Goal: Task Accomplishment & Management: Use online tool/utility

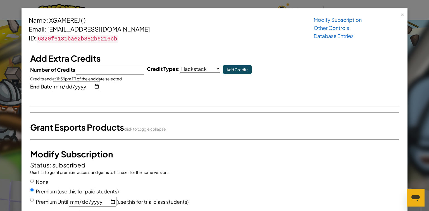
click at [398, 16] on div "Modify Subscription Other Controls Database Entries" at bounding box center [356, 28] width 95 height 24
click at [400, 13] on div "×" at bounding box center [402, 14] width 4 height 6
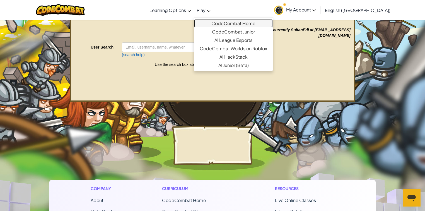
click at [233, 23] on link "CodeCombat Home" at bounding box center [233, 23] width 79 height 8
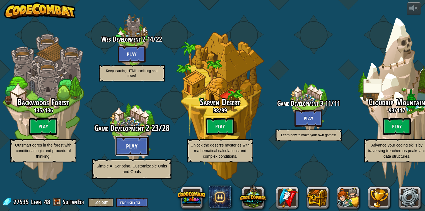
click at [125, 152] on button "Play" at bounding box center [131, 146] width 33 height 20
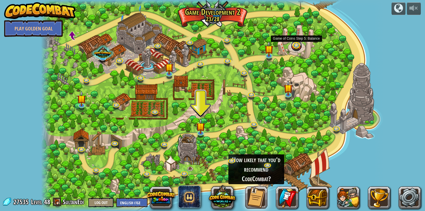
click at [297, 46] on link at bounding box center [296, 45] width 11 height 11
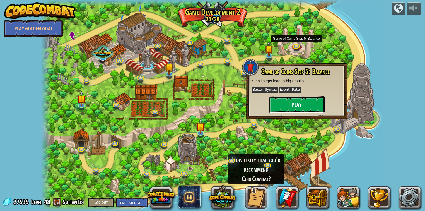
click at [296, 103] on button "Play" at bounding box center [297, 104] width 56 height 17
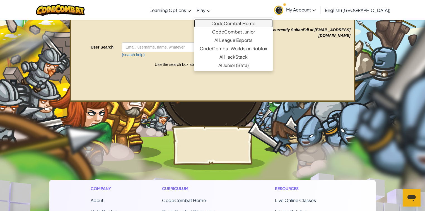
click at [243, 27] on link "CodeCombat Home" at bounding box center [233, 23] width 79 height 8
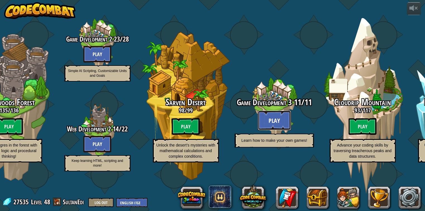
click at [275, 127] on button "Play" at bounding box center [274, 120] width 33 height 20
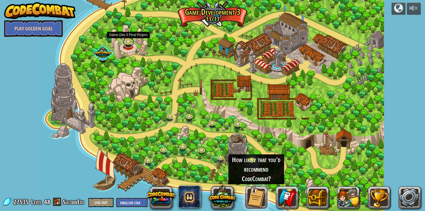
click at [128, 43] on link at bounding box center [128, 41] width 11 height 11
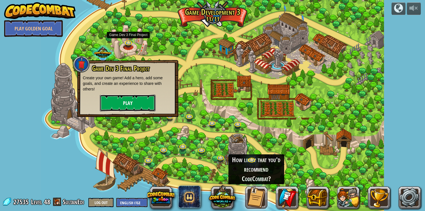
click at [150, 102] on button "Play" at bounding box center [128, 103] width 56 height 17
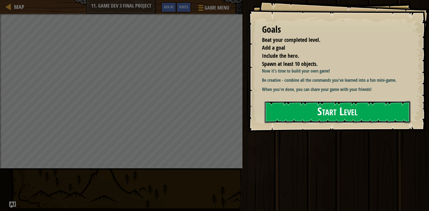
click at [362, 112] on button "Start Level" at bounding box center [337, 112] width 146 height 22
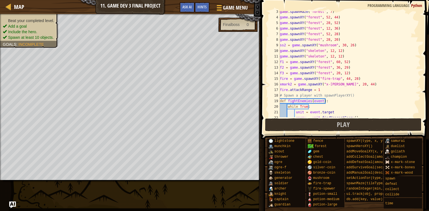
scroll to position [13, 0]
click at [369, 85] on div "game . spawnMaze ( "forest" , 7 ) game . spawnXY ( "forest" , 52 , 44 ) game . …" at bounding box center [347, 67] width 138 height 117
type textarea "xmark2 = game.spawnXY("x-[PERSON_NAME]", 20, 44)"
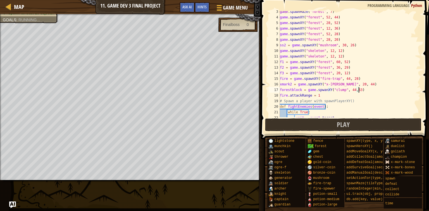
scroll to position [3, 6]
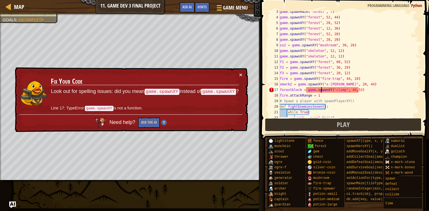
click at [321, 90] on div "game . spawnMaze ( "forest" , 7 ) game . spawnXY ( "forest" , 52 , 44 ) game . …" at bounding box center [347, 67] width 138 height 117
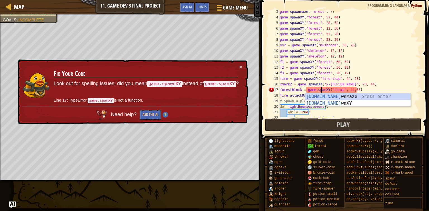
scroll to position [3, 4]
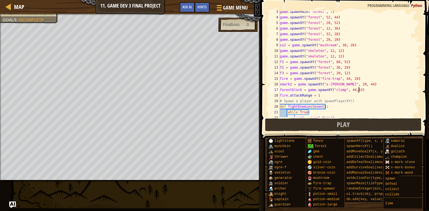
click at [369, 89] on div "game . spawnMaze ( "forest" , 7 ) game . spawnXY ( "forest" , 52 , 44 ) game . …" at bounding box center [347, 67] width 138 height 117
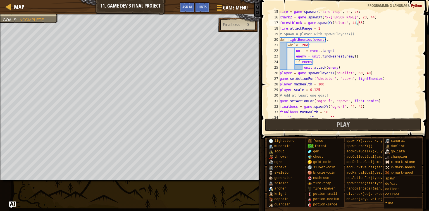
scroll to position [94, 0]
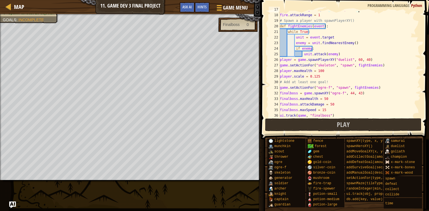
click at [364, 93] on div "forestblock = game . spawnXY ( "clump" , 44 , 53 ) fire . attackRange = 1 # Spa…" at bounding box center [347, 65] width 138 height 117
type textarea "finalboss = game.spawnXY("ogre-f", 44, 43)"
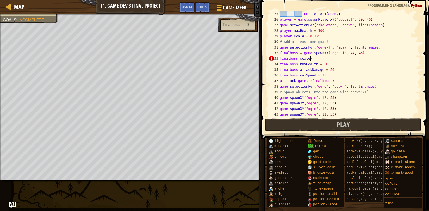
scroll to position [3, 2]
type textarea "finalboss.scale=4"
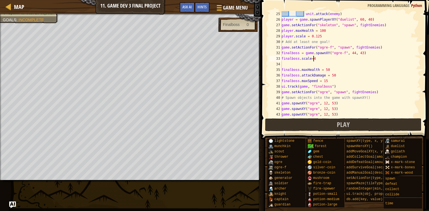
click at [316, 59] on div "unit . attack ( enemy ) player = game . spawnPlayerXY ( "duelist" , 60 , 40 ) g…" at bounding box center [348, 69] width 137 height 117
type textarea "finalboss.scale=2"
click at [318, 61] on div "unit . attack ( enemy ) player = game . spawnPlayerXY ( "duelist" , 60 , 40 ) g…" at bounding box center [348, 69] width 137 height 117
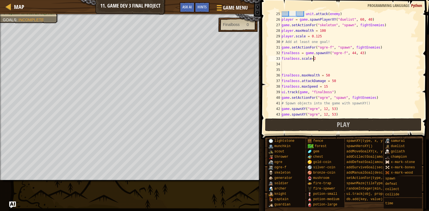
click at [315, 58] on div "unit . attack ( enemy ) player = game . spawnPlayerXY ( "duelist" , 60 , 40 ) g…" at bounding box center [348, 69] width 137 height 117
type textarea "finalboss.scale=3"
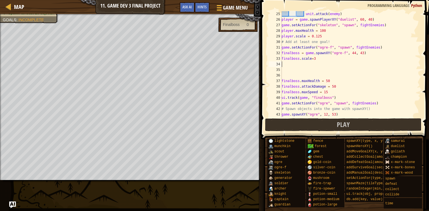
click at [294, 64] on div "unit . attack ( enemy ) player = game . spawnPlayerXY ( "duelist" , 60 , 40 ) g…" at bounding box center [348, 69] width 137 height 117
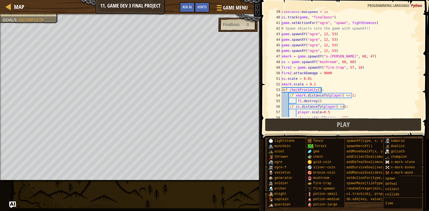
scroll to position [214, 0]
click at [342, 126] on span "Play" at bounding box center [343, 124] width 13 height 9
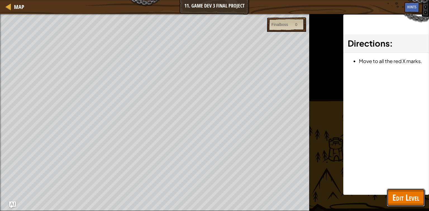
click at [412, 198] on span "Edit Level" at bounding box center [405, 197] width 27 height 11
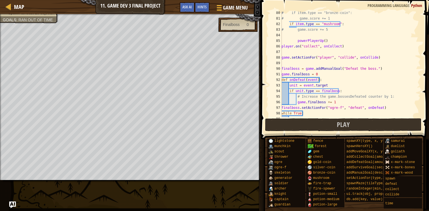
scroll to position [442, 0]
click at [317, 74] on div "# if item.type == "bronze-coin": # game.score += 1 if item . type == "mushroom"…" at bounding box center [348, 68] width 137 height 117
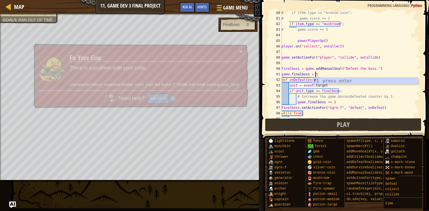
scroll to position [3, 2]
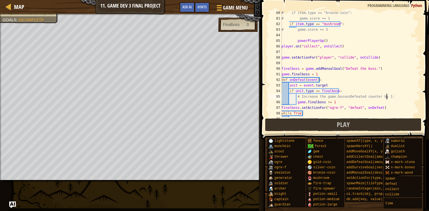
click at [400, 96] on div "# if item.type == "bronze-coin": # game.score += 1 if item . type == "mushroom"…" at bounding box center [348, 68] width 137 height 117
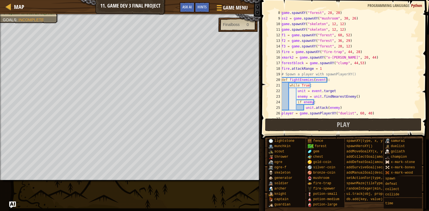
scroll to position [0, 0]
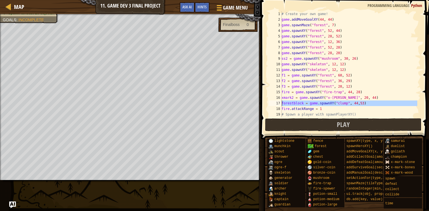
click at [281, 104] on div "17" at bounding box center [274, 103] width 13 height 6
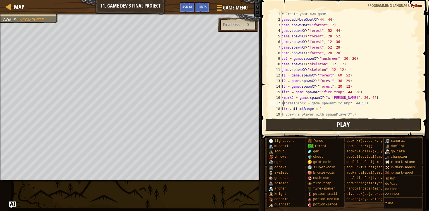
click at [345, 125] on span "Play" at bounding box center [343, 124] width 13 height 9
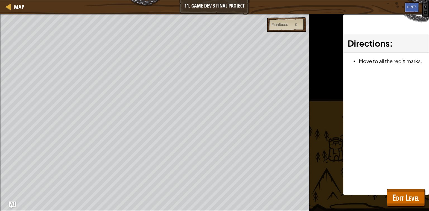
click at [118, 6] on div "Map 11. Game Dev 3 Final Project Game Menu Done Hints Ask AI" at bounding box center [214, 7] width 429 height 14
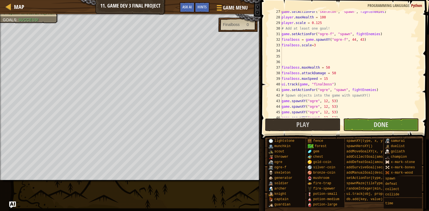
scroll to position [161, 0]
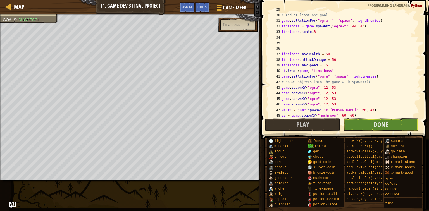
type textarea "game.setActionFor("ogre", "spawn", fightEnemies)"
drag, startPoint x: 376, startPoint y: 76, endPoint x: 280, endPoint y: 77, distance: 96.6
click at [280, 77] on div "game.setActionFor("ogre", "spawn", fightEnemies) 29 30 31 32 33 34 35 36 37 38 …" at bounding box center [343, 64] width 153 height 106
click at [376, 76] on div "player . scale = 0.125 # Add at least one goal! game . setActionFor ( "ogre-f" …" at bounding box center [348, 64] width 137 height 106
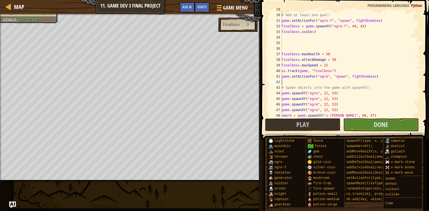
scroll to position [3, 0]
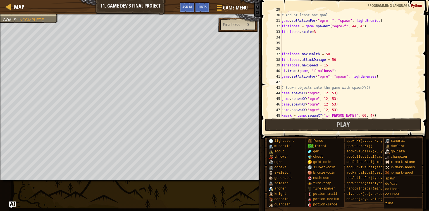
paste textarea "game.setActionFor("ogre", "spawn", fightEnemies)"
click at [325, 83] on div "player . scale = 0.125 # Add at least one goal! game . setActionFor ( "ogre-f" …" at bounding box center [348, 65] width 137 height 117
click at [324, 82] on div "player . scale = 0.125 # Add at least one goal! game . setActionFor ( "ogre-f" …" at bounding box center [348, 65] width 137 height 117
click at [374, 106] on div "player . scale = 0.125 # Add at least one goal! game . setActionFor ( "ogre-f" …" at bounding box center [348, 65] width 137 height 117
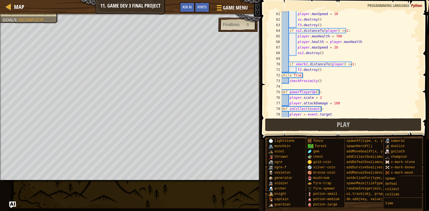
scroll to position [348, 0]
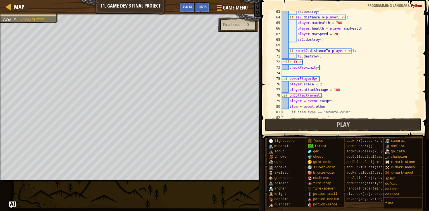
click at [325, 66] on div "f3 . destroy ( ) if ss2 . distanceTo ( player ) <= 1 : player . maxHealth = 700…" at bounding box center [348, 67] width 137 height 117
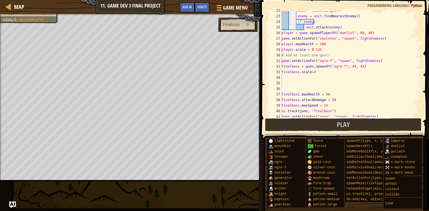
scroll to position [121, 0]
drag, startPoint x: 378, startPoint y: 68, endPoint x: 281, endPoint y: 69, distance: 96.3
click at [281, 69] on div "checkProximity() 22 23 24 25 26 27 28 29 30 31 32 33 34 35 36 37 38 39 40 41 42…" at bounding box center [343, 64] width 153 height 106
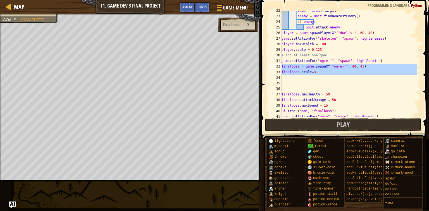
drag, startPoint x: 326, startPoint y: 76, endPoint x: 281, endPoint y: 68, distance: 45.8
click at [281, 68] on div "finalboss = game.spawnXY("ogre-f", 44, 43) finalboss.scale=3 22 23 24 25 26 27 …" at bounding box center [343, 64] width 153 height 106
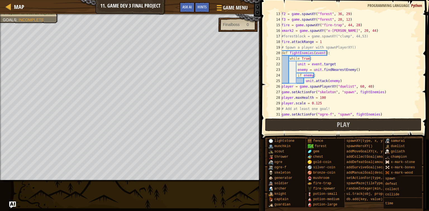
scroll to position [67, 0]
click at [332, 42] on div "f2 = game . spawnXY ( "forest" , 36 , 29 ) f3 = game . spawnXY ( "forest" , 20 …" at bounding box center [348, 69] width 137 height 117
type textarea "fire.attackRange = 1"
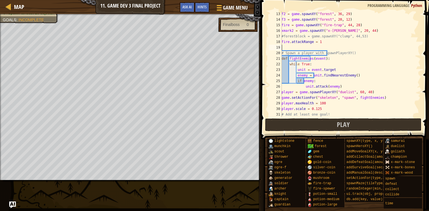
scroll to position [3, 0]
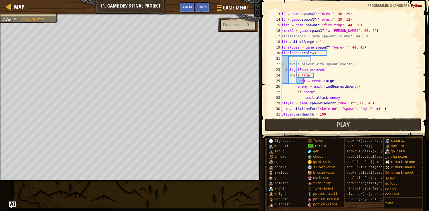
click at [368, 48] on div "f2 = game . spawnXY ( "forest" , 36 , 29 ) f3 = game . spawnXY ( "forest" , 20 …" at bounding box center [348, 69] width 137 height 117
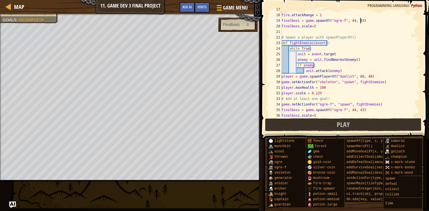
scroll to position [107, 0]
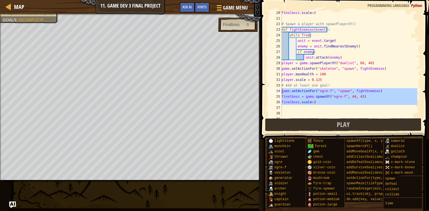
drag, startPoint x: 333, startPoint y: 106, endPoint x: 276, endPoint y: 92, distance: 58.9
click at [276, 92] on div "finalboss = game.spawnXY("ogre-f", 44, 43) 20 21 22 23 24 25 26 27 28 29 30 31 …" at bounding box center [343, 64] width 153 height 106
type textarea "game.setActionFor("ogre-f", "spawn", fightEnemies) finalboss = game.spawnXY("og…"
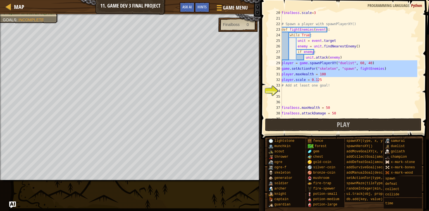
drag, startPoint x: 331, startPoint y: 79, endPoint x: 280, endPoint y: 64, distance: 52.4
click at [280, 64] on div "20 21 22 23 24 25 26 27 28 29 30 31 32 33 34 35 36 37 38 39 40 finalboss . scal…" at bounding box center [343, 64] width 153 height 106
type textarea "player = game.spawnPlayerXY("duelist", 60, 40) game.setActionFor("skeleton", "s…"
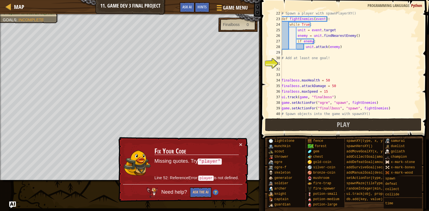
scroll to position [64, 0]
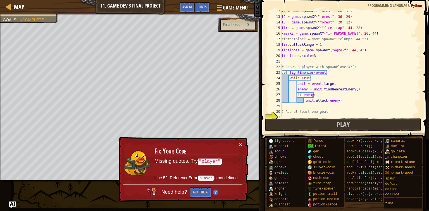
click at [290, 62] on div "f1 = game . spawnXY ( "forest" , 60 , 52 ) f2 = game . spawnXY ( "forest" , 36 …" at bounding box center [348, 66] width 137 height 117
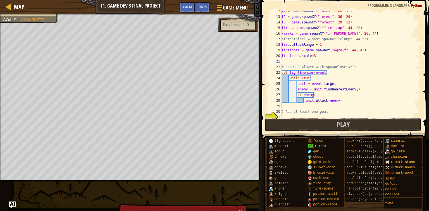
type textarea "player.maxHealth = 100 player.scale = 0.125"
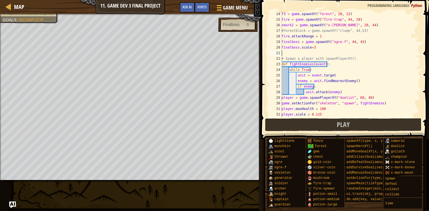
click at [283, 52] on div "f3 = game . spawnXY ( "forest" , 20 , 12 ) fire = game . spawnXY ( "fire-trap" …" at bounding box center [348, 69] width 137 height 117
paste textarea "player.scale = 0.125"
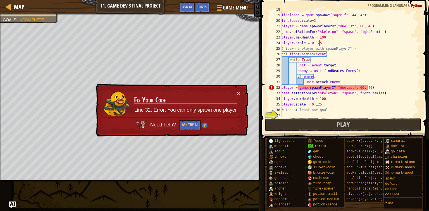
scroll to position [113, 0]
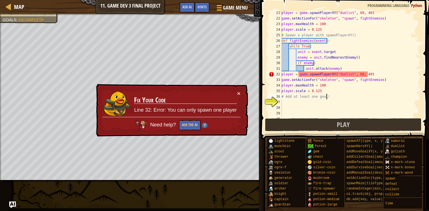
click at [340, 96] on div "player = game . spawnPlayerXY ( "duelist" , 60 , 40 ) game . setActionFor ( "sk…" at bounding box center [348, 68] width 137 height 117
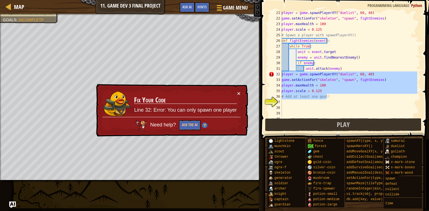
drag, startPoint x: 337, startPoint y: 94, endPoint x: 281, endPoint y: 74, distance: 59.3
click at [281, 74] on div "# Add at least one goal! 21 22 23 24 25 26 27 28 29 30 31 32 33 34 35 36 37 38 …" at bounding box center [343, 64] width 153 height 106
type textarea "player = game.spawnPlayerXY("duelist", 60, 40) game.setActionFor("skeleton", "s…"
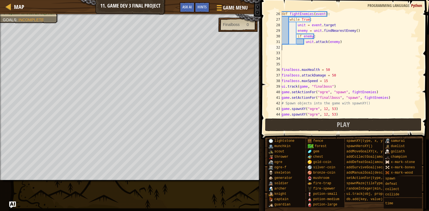
scroll to position [140, 0]
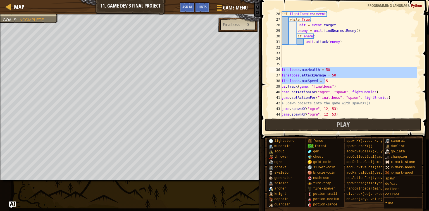
drag, startPoint x: 332, startPoint y: 79, endPoint x: 279, endPoint y: 71, distance: 53.0
click at [279, 71] on div "26 27 28 29 30 31 32 33 34 35 36 37 38 39 40 41 42 43 44 45 def fightEnemies ( …" at bounding box center [343, 64] width 153 height 106
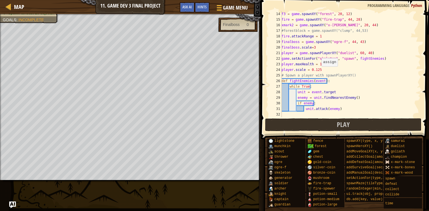
scroll to position [59, 0]
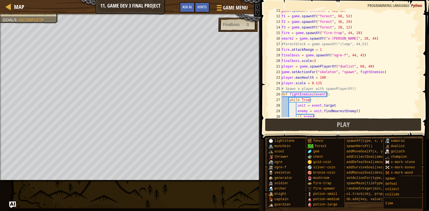
click at [317, 60] on div "game . spawnXY ( "skeleton" , 12 , 12 ) f1 = game . spawnXY ( "forest" , 60 , 5…" at bounding box center [348, 66] width 137 height 117
type textarea "finalboss.scale=3"
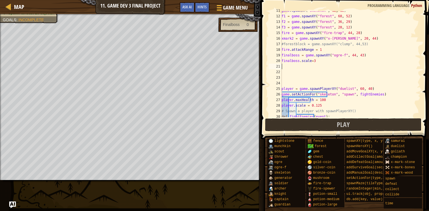
type textarea "finalboss.scale=3"
paste textarea "finalboss.maxSpeed = 15"
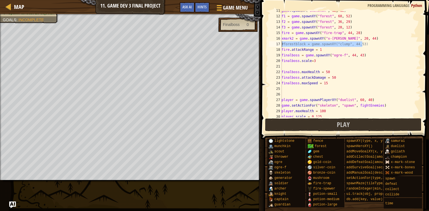
drag, startPoint x: 364, startPoint y: 44, endPoint x: 280, endPoint y: 47, distance: 84.0
click at [280, 47] on div "finalboss.maxSpeed = 15 11 12 13 14 15 16 17 18 19 20 21 22 23 24 25 26 27 28 2…" at bounding box center [343, 64] width 153 height 106
type textarea "F"
type textarea "3"
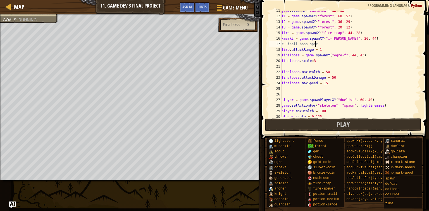
type textarea "# Finall boss specs"
click at [296, 67] on div "game . spawnXY ( "skeleton" , 12 , 12 ) f1 = game . spawnXY ( "forest" , 60 , 5…" at bounding box center [348, 66] width 137 height 117
click at [288, 93] on div "game . spawnXY ( "skeleton" , 12 , 12 ) f1 = game . spawnXY ( "forest" , 60 , 5…" at bounding box center [348, 66] width 137 height 117
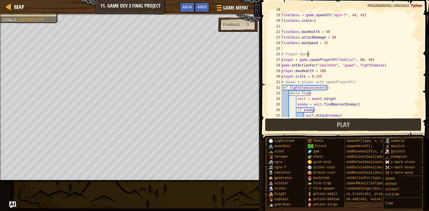
scroll to position [99, 0]
click at [330, 74] on div "fire . attackRange = 1 finalboss = game . spawnXY ( "ogre-f" , 44 , 43 ) finalb…" at bounding box center [348, 65] width 137 height 117
type textarea "player.scale = 0.125"
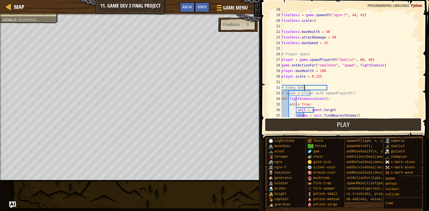
scroll to position [3, 1]
type textarea "# Enemy behaviour"
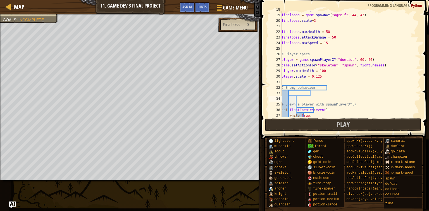
click at [341, 80] on div "fire . attackRange = 1 finalboss = game . spawnXY ( "ogre-f" , 44 , 43 ) finalb…" at bounding box center [348, 65] width 137 height 117
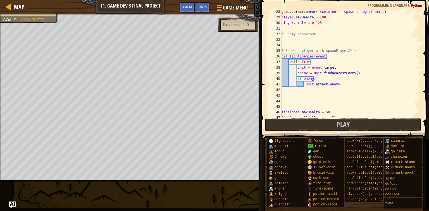
scroll to position [153, 0]
drag, startPoint x: 355, startPoint y: 49, endPoint x: 281, endPoint y: 51, distance: 73.7
click at [281, 51] on div "28 29 30 31 32 33 34 35 36 37 38 39 40 41 42 43 44 45 46 47 48 game . setAction…" at bounding box center [343, 64] width 153 height 106
type textarea "# Spawn a player with spawnPlayerXY()"
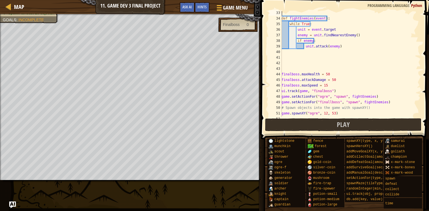
scroll to position [193, 0]
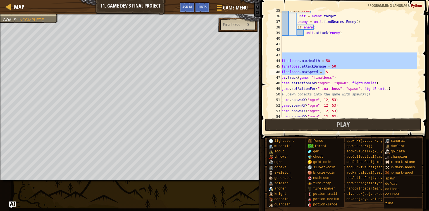
drag, startPoint x: 282, startPoint y: 52, endPoint x: 329, endPoint y: 73, distance: 51.8
click at [329, 73] on div "while True : unit = event . target enemy = unit . findNearestEnemy ( ) if enemy…" at bounding box center [348, 66] width 137 height 117
type textarea "finalboss.attackDamage = 50 finalboss.maxSpeed = 15"
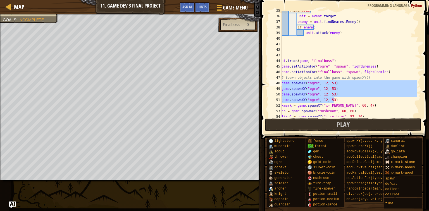
drag, startPoint x: 344, startPoint y: 98, endPoint x: 277, endPoint y: 81, distance: 69.3
click at [277, 81] on div "35 36 37 38 39 40 41 42 43 44 45 46 47 48 49 50 51 52 53 54 55 while True : uni…" at bounding box center [343, 64] width 153 height 106
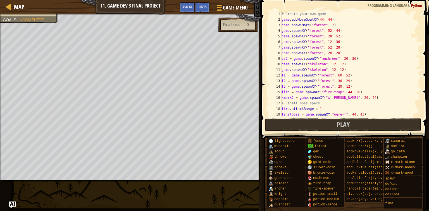
scroll to position [0, 0]
click at [369, 98] on div "# Create your own game! game . addMoveGoalXY ( 44 , 44 ) game . spawnMaze ( "fo…" at bounding box center [348, 69] width 137 height 117
type textarea "xmark2 = game.spawnXY("x-[PERSON_NAME]", 20, 44)"
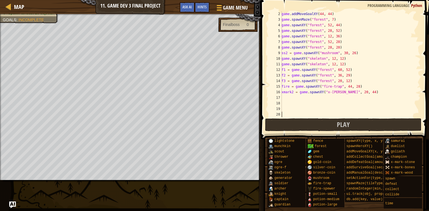
scroll to position [6, 0]
paste textarea "game.spawnXY("ogre", 12, 53)"
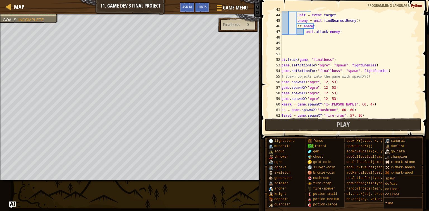
scroll to position [266, 0]
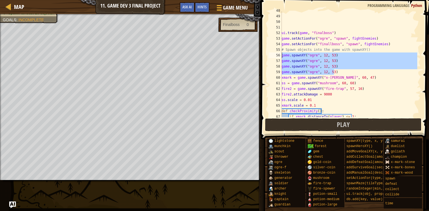
drag, startPoint x: 354, startPoint y: 72, endPoint x: 281, endPoint y: 55, distance: 75.1
click at [282, 56] on div "ui . track ( game , "finalboss" ) game . setActionFor ( "ogre" , "spawn" , figh…" at bounding box center [348, 66] width 137 height 117
type textarea "game.spawnXY("ogre", 12, 53) game.spawnXY("ogre", 12, 53)"
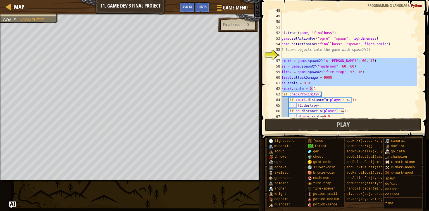
drag, startPoint x: 320, startPoint y: 89, endPoint x: 280, endPoint y: 59, distance: 49.7
click at [280, 59] on div "48 49 50 51 52 53 54 55 56 57 58 59 60 61 62 63 64 65 66 67 68 ui . track ( gam…" at bounding box center [343, 64] width 153 height 106
click at [284, 52] on div "ui . track ( game , "finalboss" ) game . setActionFor ( "ogre" , "spawn" , figh…" at bounding box center [348, 66] width 137 height 117
type textarea "# Spawn objects into the game with spawnXY()"
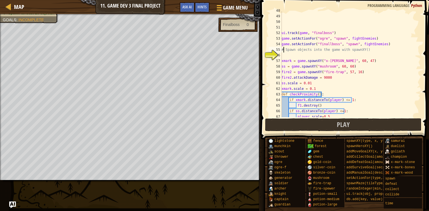
click at [285, 55] on div "ui . track ( game , "finalboss" ) game . setActionFor ( "ogre" , "spawn" , figh…" at bounding box center [348, 66] width 137 height 117
click at [373, 49] on div "ui . track ( game , "finalboss" ) game . setActionFor ( "ogre" , "spawn" , figh…" at bounding box center [348, 66] width 137 height 117
type textarea "# Spawn objects into the game with spawnXY()"
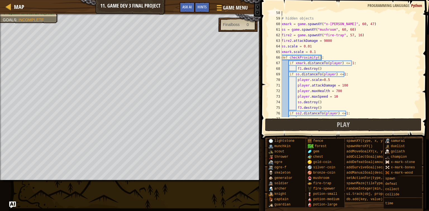
scroll to position [333, 0]
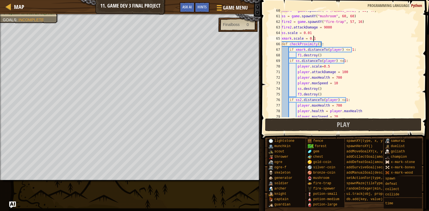
click at [323, 38] on div "xmark = game . spawnXY ( "x-[PERSON_NAME]" , 60 , 47 ) ss = game . spawnXY ( "m…" at bounding box center [348, 66] width 137 height 117
type textarea "xmark.scale = 0.1"
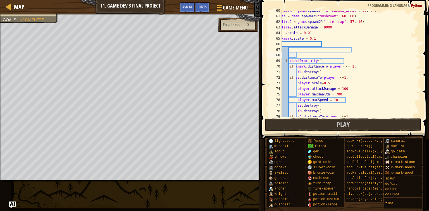
click at [378, 58] on div "xmark = game . spawnXY ( "x-[PERSON_NAME]" , 60 , 47 ) ss = game . spawnXY ( "m…" at bounding box center [348, 66] width 137 height 117
type textarea "def checkProximity():"
click at [282, 50] on div "xmark = game . spawnXY ( "x-[PERSON_NAME]" , 60 , 47 ) ss = game . spawnXY ( "m…" at bounding box center [348, 66] width 137 height 117
type textarea "# behaviour Hidden objects"
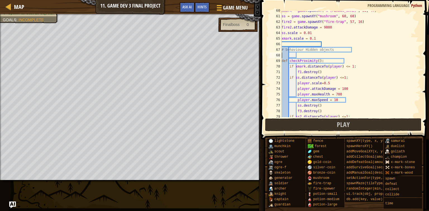
click at [368, 56] on div "xmark = game . spawnXY ( "x-[PERSON_NAME]" , 60 , 47 ) ss = game . spawnXY ( "m…" at bounding box center [348, 66] width 137 height 117
click at [369, 67] on div "xmark = game . spawnXY ( "x-[PERSON_NAME]" , 60 , 47 ) ss = game . spawnXY ( "m…" at bounding box center [348, 66] width 137 height 117
type textarea "if xmark.distanceTo(player) <= 1:"
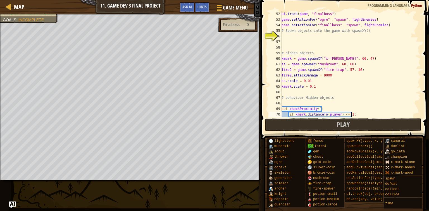
scroll to position [285, 0]
click at [311, 37] on div "ui . track ( game , "finalboss" ) game . setActionFor ( "ogre" , "spawn" , figh…" at bounding box center [348, 69] width 137 height 117
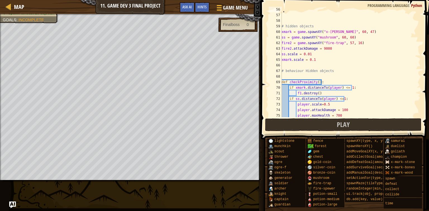
click at [282, 42] on div "# # hidden objects xmark = game . spawnXY ( "x-[PERSON_NAME]" , 60 , 47 ) ss = …" at bounding box center [348, 65] width 137 height 117
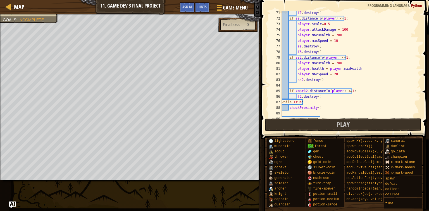
scroll to position [405, 0]
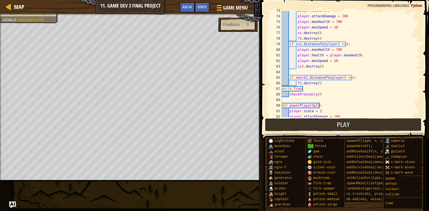
click at [325, 85] on div "player . scale = 0.5 player . attackDamage = 100 player . maxHealth = 700 playe…" at bounding box center [348, 66] width 137 height 117
type textarea "f2.destroy()"
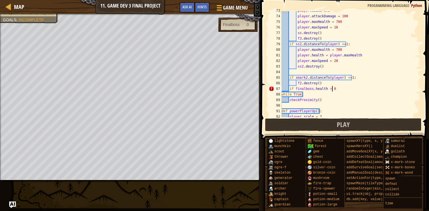
scroll to position [3, 4]
type textarea "if [DOMAIN_NAME] > 0:"
click at [328, 89] on div "player . scale = 0.5 player . attackDamage = 100 player . maxHealth = 700 playe…" at bounding box center [348, 66] width 137 height 117
type textarea "if [DOMAIN_NAME] < 0:"
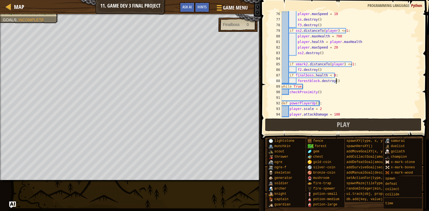
scroll to position [432, 0]
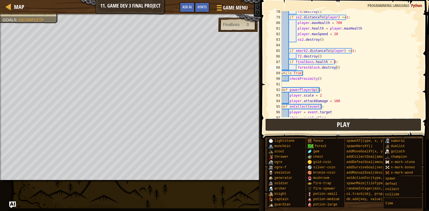
click at [340, 125] on span "Play" at bounding box center [343, 124] width 13 height 9
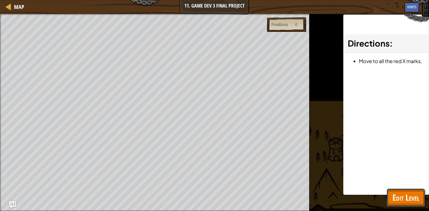
click at [395, 197] on span "Edit Level" at bounding box center [405, 197] width 27 height 11
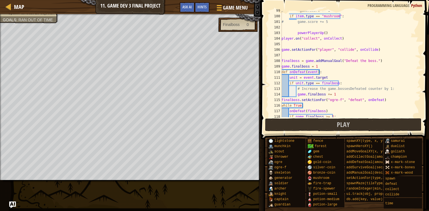
scroll to position [3, 2]
drag, startPoint x: 319, startPoint y: 66, endPoint x: 278, endPoint y: 68, distance: 41.1
click at [278, 68] on div "game.finalboss = 1 99 100 101 102 103 104 105 106 107 108 109 110 111 112 113 1…" at bounding box center [343, 64] width 153 height 106
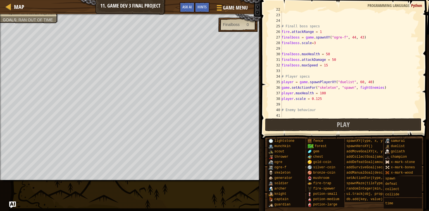
scroll to position [148, 0]
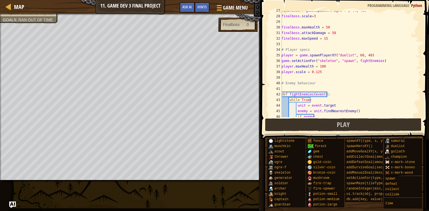
click at [290, 74] on div "finalboss = game . spawnXY ( "ogre-f" , 44 , 43 ) finalboss . scale = 3 finalbo…" at bounding box center [348, 66] width 137 height 117
type textarea "player.scale = 0.125"
click at [290, 76] on div "finalboss = game . spawnXY ( "ogre-f" , 44 , 43 ) finalboss . scale = 3 finalbo…" at bounding box center [348, 66] width 137 height 117
paste textarea "game.finalboss = 1"
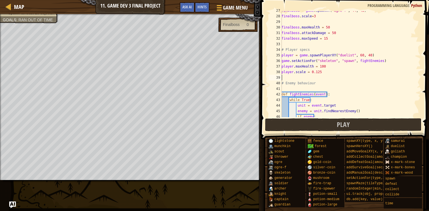
type textarea "game.finalboss = 1"
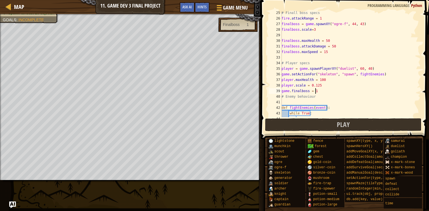
scroll to position [148, 0]
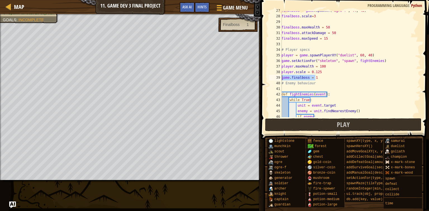
drag, startPoint x: 322, startPoint y: 78, endPoint x: 278, endPoint y: 79, distance: 43.8
click at [278, 79] on div "game.finalboss = 1 27 28 29 30 31 32 33 34 35 36 37 38 39 40 41 42 43 44 45 46 …" at bounding box center [343, 64] width 153 height 106
click at [287, 42] on div "finalboss = game . spawnXY ( "ogre-f" , 44 , 43 ) finalboss . scale = 3 finalbo…" at bounding box center [348, 66] width 137 height 117
paste textarea "game.finalboss = 1"
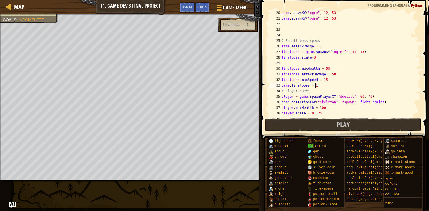
scroll to position [121, 0]
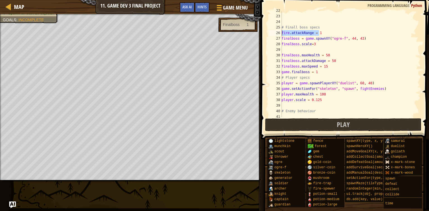
drag, startPoint x: 325, startPoint y: 32, endPoint x: 282, endPoint y: 34, distance: 43.0
click at [282, 34] on div "# Finall boss specs fire . attackRange = 1 finalboss = game . spawnXY ( "ogre-f…" at bounding box center [348, 66] width 137 height 117
click at [281, 33] on div "26" at bounding box center [274, 33] width 13 height 6
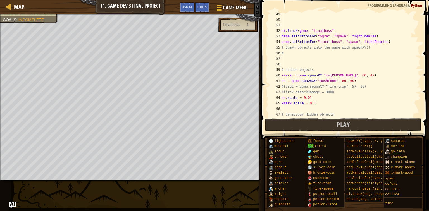
scroll to position [188, 0]
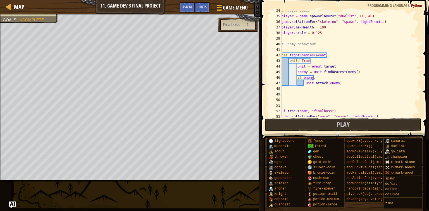
type textarea "#fire.attackRange = 1"
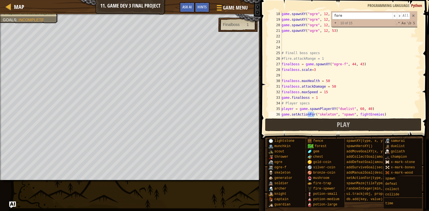
scroll to position [438, 0]
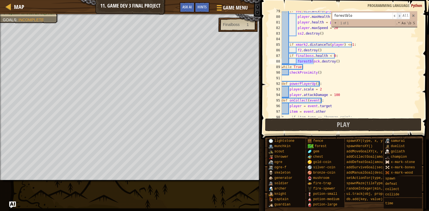
type input "forestblo"
click at [400, 15] on span "​" at bounding box center [399, 15] width 4 height 7
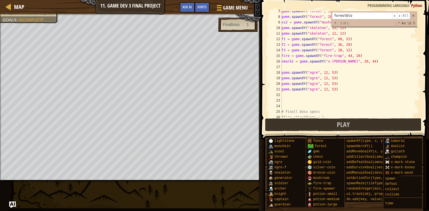
scroll to position [0, 0]
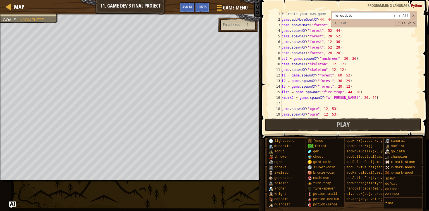
type textarea "xmark2 = game.spawnXY("x-[PERSON_NAME]", 20, 44)"
click at [366, 98] on div "# Create your own game! game . addMoveGoalXY ( 44 , 44 ) game . spawnMaze ( "fo…" at bounding box center [348, 69] width 137 height 117
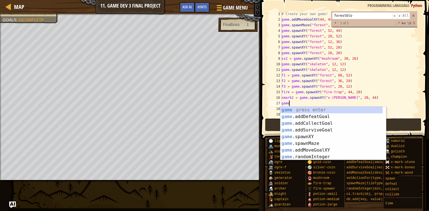
scroll to position [3, 0]
type textarea "g"
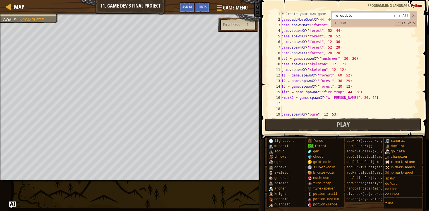
type textarea "xmark2 = game.spawnXY("x-[PERSON_NAME]", 20, 44)"
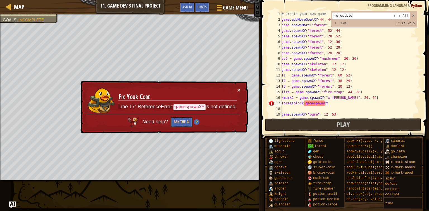
click at [311, 104] on div "# Create your own game! game . addMoveGoalXY ( 44 , 44 ) game . spawnMaze ( "fo…" at bounding box center [348, 69] width 137 height 117
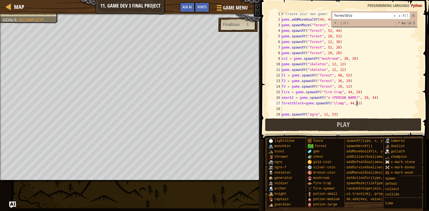
scroll to position [67, 0]
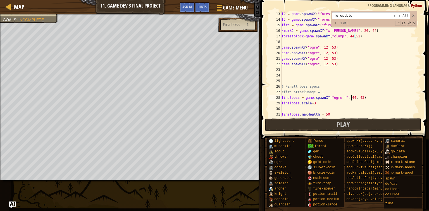
click at [351, 98] on div "f2 = game . spawnXY ( "forest" , 36 , 29 ) f3 = game . spawnXY ( "forest" , 20 …" at bounding box center [348, 69] width 137 height 117
click at [349, 126] on span "Play" at bounding box center [343, 124] width 13 height 9
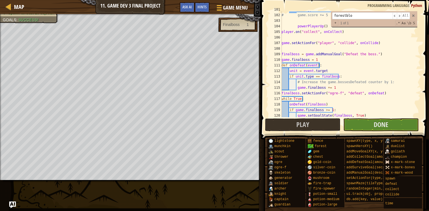
scroll to position [563, 0]
type textarea "game.finalboss = 1"
drag, startPoint x: 327, startPoint y: 61, endPoint x: 279, endPoint y: 61, distance: 48.3
click at [279, 61] on div "game.finalboss = 1 101 102 103 104 105 106 107 108 109 110 111 112 113 114 115 …" at bounding box center [343, 64] width 153 height 106
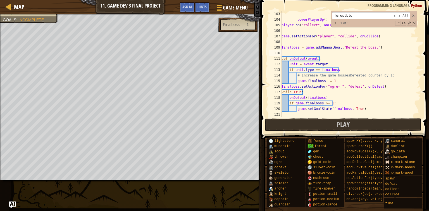
scroll to position [569, 0]
drag, startPoint x: 339, startPoint y: 86, endPoint x: 324, endPoint y: 85, distance: 15.4
click at [324, 85] on div "powerPlayerUp ( ) player . on ( "collect" , onCollect ) game . setActionFor ( "…" at bounding box center [348, 69] width 137 height 117
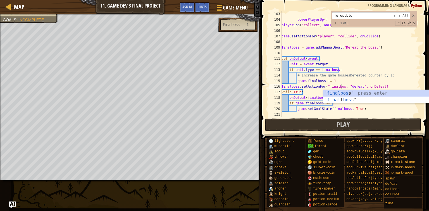
scroll to position [3, 5]
click at [414, 56] on div "powerPlayerUp ( ) player . on ( "collect" , onCollect ) game . setActionFor ( "…" at bounding box center [348, 69] width 137 height 117
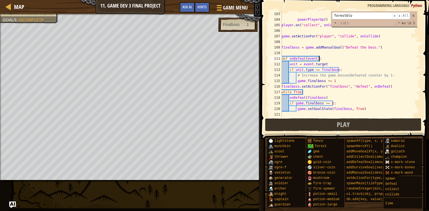
scroll to position [3, 3]
click at [324, 105] on div "powerPlayerUp ( ) player . on ( "collect" , onCollect ) game . setActionFor ( "…" at bounding box center [348, 69] width 137 height 117
click at [330, 104] on div "powerPlayerUp ( ) player . on ( "collect" , onCollect ) game . setActionFor ( "…" at bounding box center [348, 69] width 137 height 117
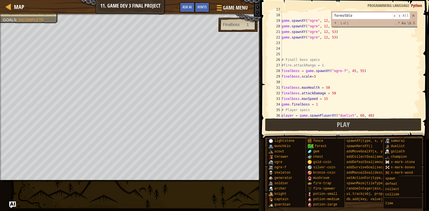
scroll to position [121, 0]
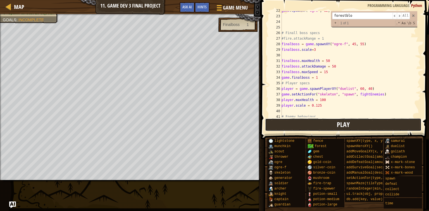
click at [366, 125] on button "Play" at bounding box center [343, 124] width 157 height 13
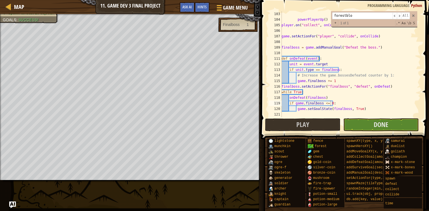
scroll to position [569, 0]
click at [282, 87] on div "if game.finalboss <= 0: 103 104 105 106 107 108 109 110 111 112 113 114 115 116…" at bounding box center [343, 64] width 153 height 106
click at [282, 87] on div "powerPlayerUp ( ) player . on ( "collect" , onCollect ) game . setActionFor ( "…" at bounding box center [348, 69] width 137 height 117
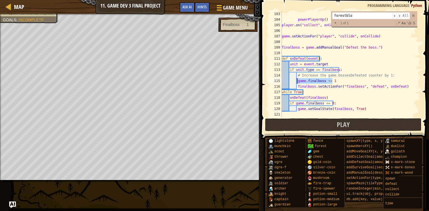
drag, startPoint x: 337, startPoint y: 80, endPoint x: 297, endPoint y: 82, distance: 40.0
click at [297, 82] on div "powerPlayerUp ( ) player . on ( "collect" , onCollect ) game . setActionFor ( "…" at bounding box center [348, 69] width 136 height 117
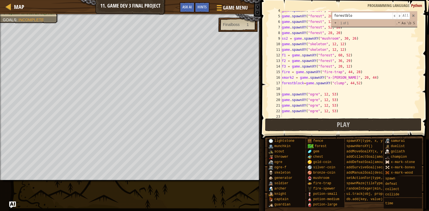
scroll to position [0, 0]
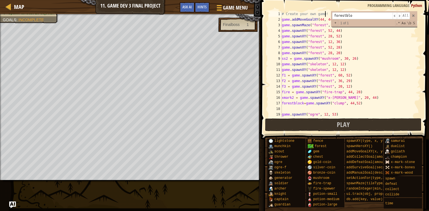
click at [328, 13] on div "# Create your own game! game . addMoveGoalXY ( 44 , 44 ) game . spawnMaze ( "fo…" at bounding box center [348, 69] width 136 height 117
type textarea "# Create your own game!"
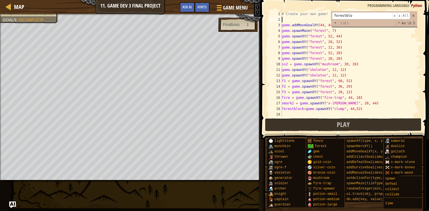
scroll to position [3, 0]
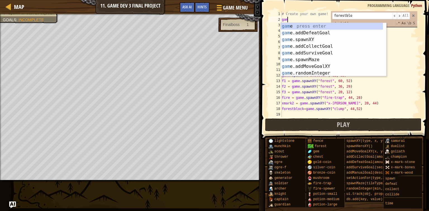
type textarea "game"
click at [332, 32] on div "game press enter game .addDefeatGoal press enter game .addCollectGoal press ent…" at bounding box center [331, 56] width 102 height 67
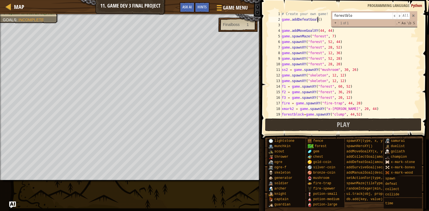
click at [317, 20] on div "# Create your own game! game . addDefeatGoal ( ) game . addMoveGoalXY ( 44 , 44…" at bounding box center [348, 69] width 136 height 117
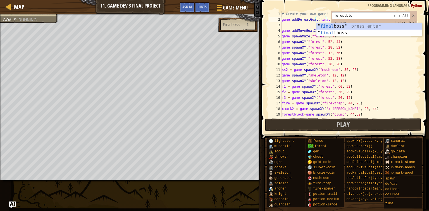
scroll to position [3, 3]
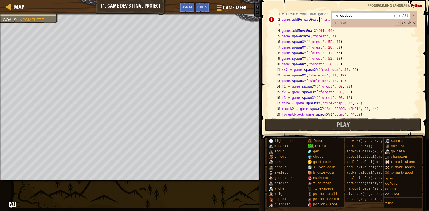
click at [318, 19] on div "# Create your own game! game . addDefeatGoal ( "finalboss) game . addMoveGoalXY…" at bounding box center [348, 69] width 136 height 117
click at [414, 16] on span at bounding box center [413, 16] width 4 height 4
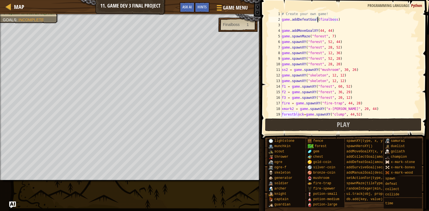
click at [329, 12] on div "# Create your own game! game . addDefeatGoal ( finalboss ) game . addMoveGoalXY…" at bounding box center [348, 69] width 136 height 117
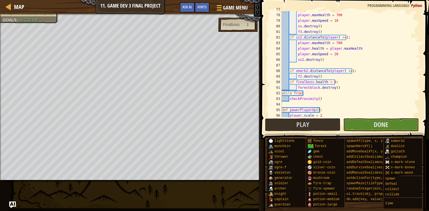
scroll to position [429, 0]
type textarea "if [DOMAIN_NAME] < 0:"
click at [340, 83] on div "player . attackDamage = 100 player . maxHealth = 700 player . maxSpeed = 10 ss …" at bounding box center [348, 65] width 136 height 117
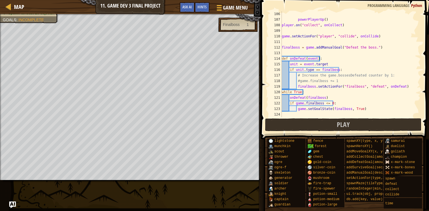
scroll to position [586, 0]
click at [336, 126] on button "Play" at bounding box center [343, 124] width 157 height 13
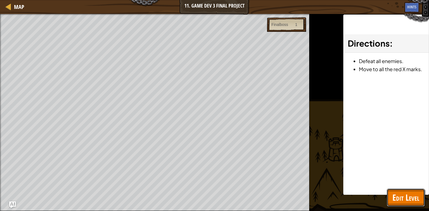
click at [405, 194] on span "Edit Level" at bounding box center [405, 197] width 27 height 11
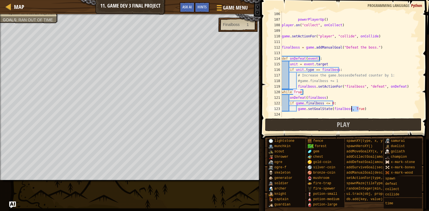
drag, startPoint x: 358, startPoint y: 108, endPoint x: 350, endPoint y: 108, distance: 7.3
click at [350, 108] on div "powerPlayerUp ( ) player . on ( "collect" , onCollect ) game . setActionFor ( "…" at bounding box center [348, 69] width 136 height 117
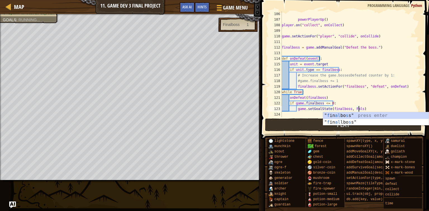
scroll to position [3, 6]
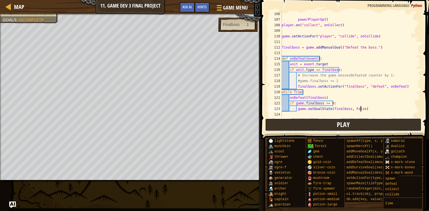
click at [340, 123] on span "Play" at bounding box center [343, 124] width 13 height 9
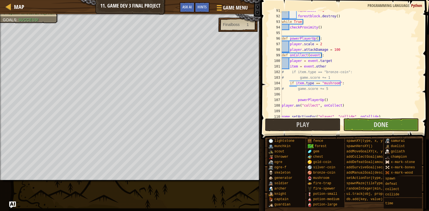
scroll to position [439, 0]
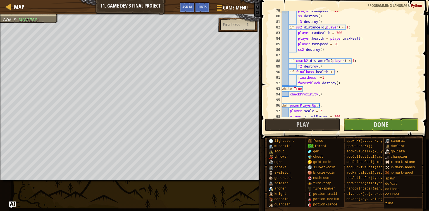
type textarea "finalboss -=1"
drag, startPoint x: 324, startPoint y: 78, endPoint x: 297, endPoint y: 79, distance: 27.1
click at [297, 79] on div "player . maxSpeed = 10 ss . destroy ( ) f3 . destroy ( ) if ss2 . distanceTo ( …" at bounding box center [348, 66] width 136 height 117
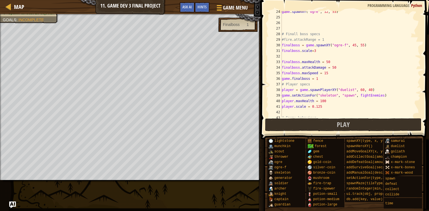
scroll to position [131, 0]
click at [316, 51] on div "game . spawnXY ( "ogre" , 12 , 53 ) # Finall boss specs #fire.attackRange = 1 f…" at bounding box center [348, 67] width 136 height 117
type textarea "finalboss.scale=1.8"
click at [304, 57] on div "game . spawnXY ( "ogre" , 12 , 53 ) # Finall boss specs #fire.attackRange = 1 f…" at bounding box center [348, 67] width 136 height 117
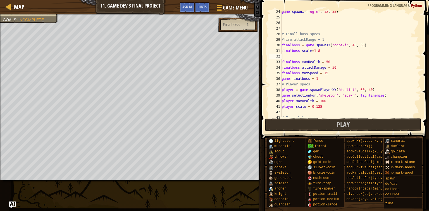
scroll to position [3, 0]
click at [358, 120] on button "Play" at bounding box center [343, 124] width 157 height 13
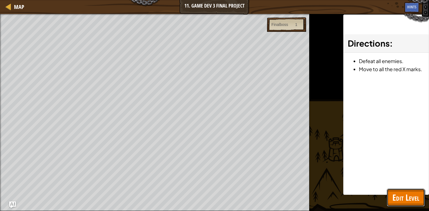
click at [395, 200] on span "Edit Level" at bounding box center [405, 197] width 27 height 11
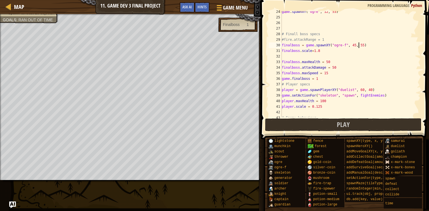
click at [358, 46] on div "game . spawnXY ( "ogre" , 12 , 53 ) # Finall boss specs #fire.attackRange = 1 f…" at bounding box center [348, 67] width 136 height 117
click at [393, 60] on div "game . spawnXY ( "ogre" , 12 , 53 ) # Finall boss specs #fire.attackRange = 1 f…" at bounding box center [348, 67] width 136 height 117
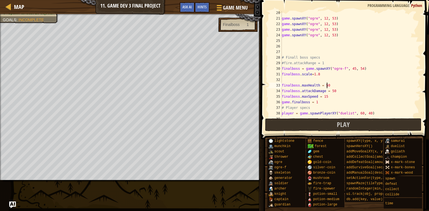
scroll to position [134, 0]
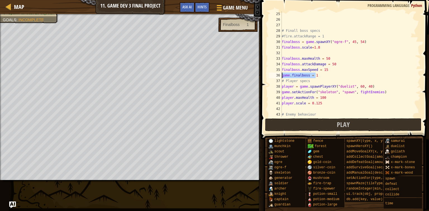
drag, startPoint x: 320, startPoint y: 76, endPoint x: 282, endPoint y: 75, distance: 38.0
click at [282, 75] on div "# Finall boss specs #fire.attackRange = 1 finalboss = game . spawnXY ( "ogre-f"…" at bounding box center [348, 69] width 136 height 117
type textarea "game.finalboss = 1"
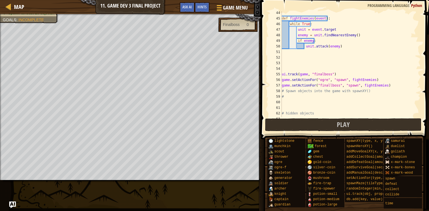
scroll to position [241, 0]
click at [311, 74] on div "def fightEnemies ( event ) : while True : unit = event . target enemy = unit . …" at bounding box center [348, 68] width 136 height 117
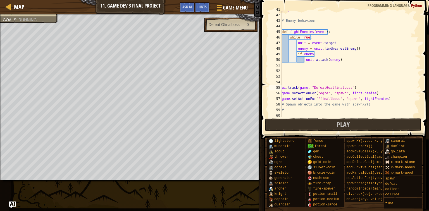
scroll to position [3, 4]
type textarea "ui.track(game, "DefeatGoal")"
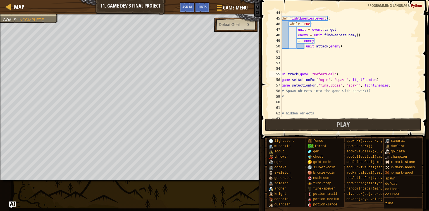
scroll to position [241, 0]
click at [285, 68] on div "def fightEnemies ( event ) : while True : unit = event . target enemy = unit . …" at bounding box center [348, 68] width 136 height 117
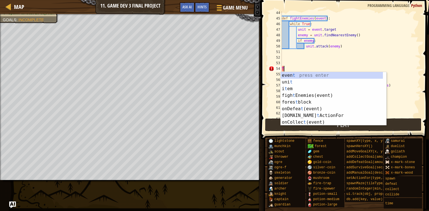
type textarea "T"
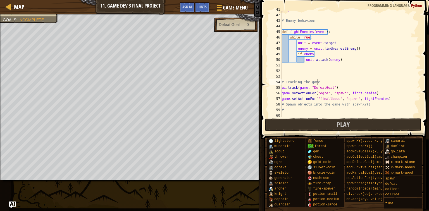
scroll to position [241, 0]
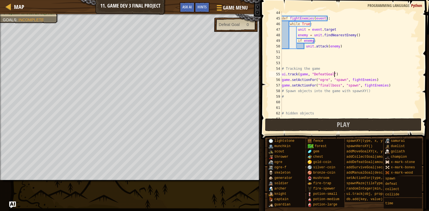
click at [349, 72] on div "def fightEnemies ( event ) : while True : unit = event . target enemy = unit . …" at bounding box center [348, 68] width 136 height 117
type textarea "ui.track(game, "DefeatGoal")"
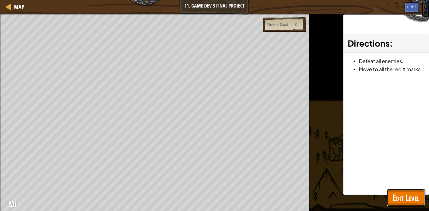
click at [402, 199] on span "Edit Level" at bounding box center [405, 197] width 27 height 11
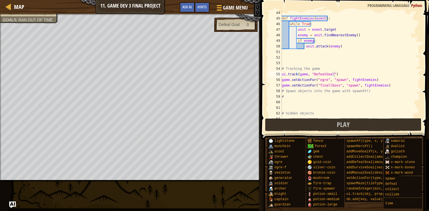
click at [342, 74] on div "def fightEnemies ( event ) : while True : unit = event . target enemy = unit . …" at bounding box center [348, 68] width 136 height 117
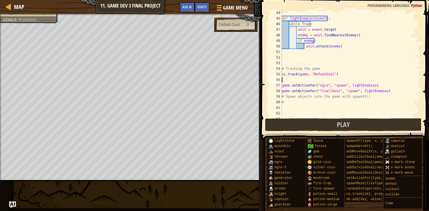
scroll to position [3, 0]
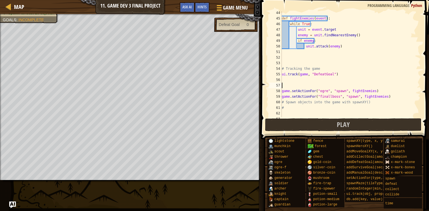
type textarea "S"
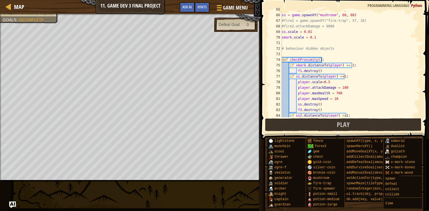
scroll to position [362, 0]
type textarea "# set action for gameplay"
